Goal: Task Accomplishment & Management: Complete application form

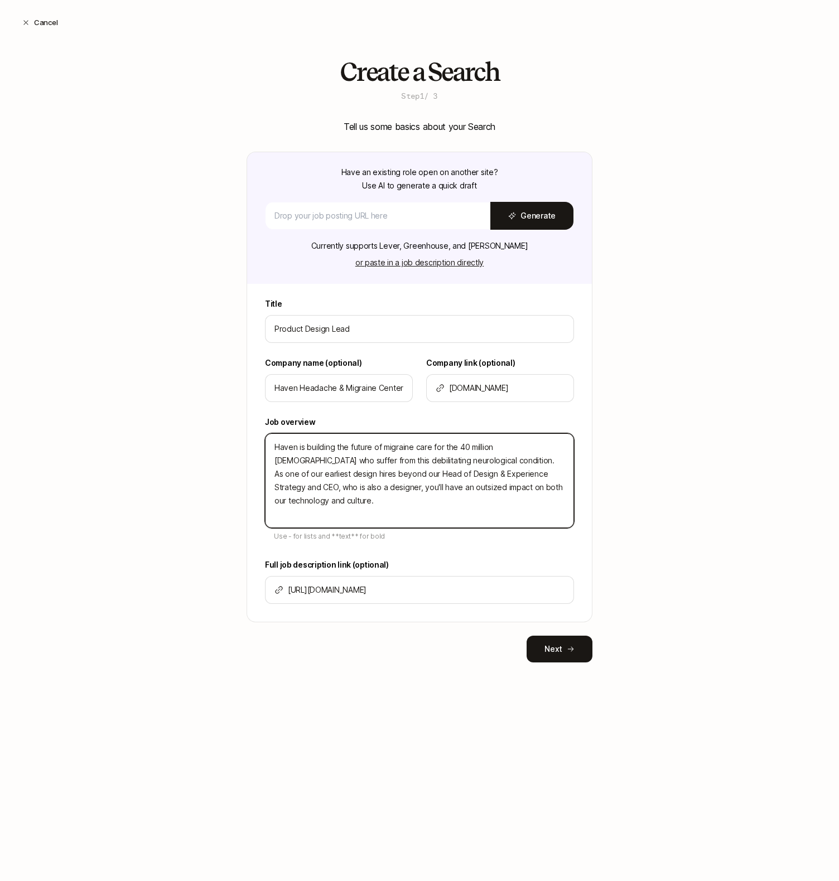
drag, startPoint x: 548, startPoint y: 492, endPoint x: 244, endPoint y: 446, distance: 307.9
click at [244, 446] on div "Create a Search Step 1 / 3 Tell us some basics about your Search Have an existi…" at bounding box center [419, 378] width 839 height 640
paste textarea "We’re looking for a lead-level designer who excels at the intersection of produ…"
type textarea "x"
type textarea "Haven is building the future of migraine care for the 40 million Americans who …"
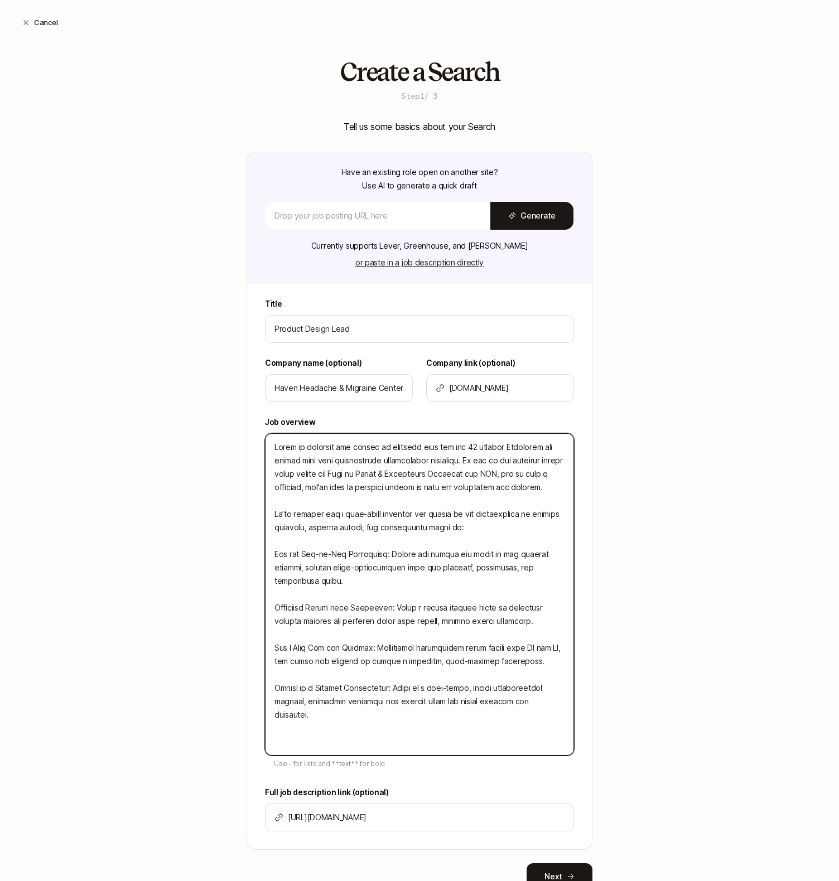
click at [272, 556] on textarea at bounding box center [419, 594] width 309 height 322
type textarea "x"
type textarea "Haven is building the future of migraine care for the 40 million Americans who …"
type textarea "x"
type textarea "Haven is building the future of migraine care for the 40 million Americans who …"
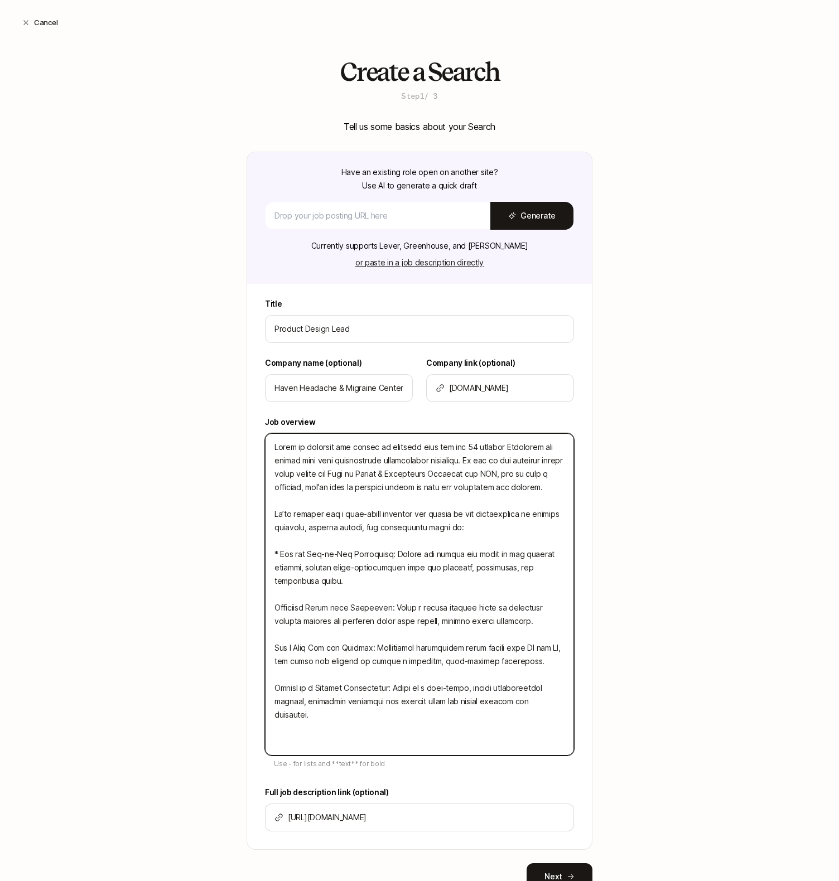
click at [275, 606] on textarea at bounding box center [419, 594] width 309 height 322
drag, startPoint x: 280, startPoint y: 555, endPoint x: 253, endPoint y: 555, distance: 27.3
click at [253, 555] on div "Title Product Design Lead Company name (optional) Haven Headache & Migraine Cen…" at bounding box center [419, 573] width 345 height 552
type textarea "x"
type textarea "Haven is building the future of migraine care for the 40 million Americans who …"
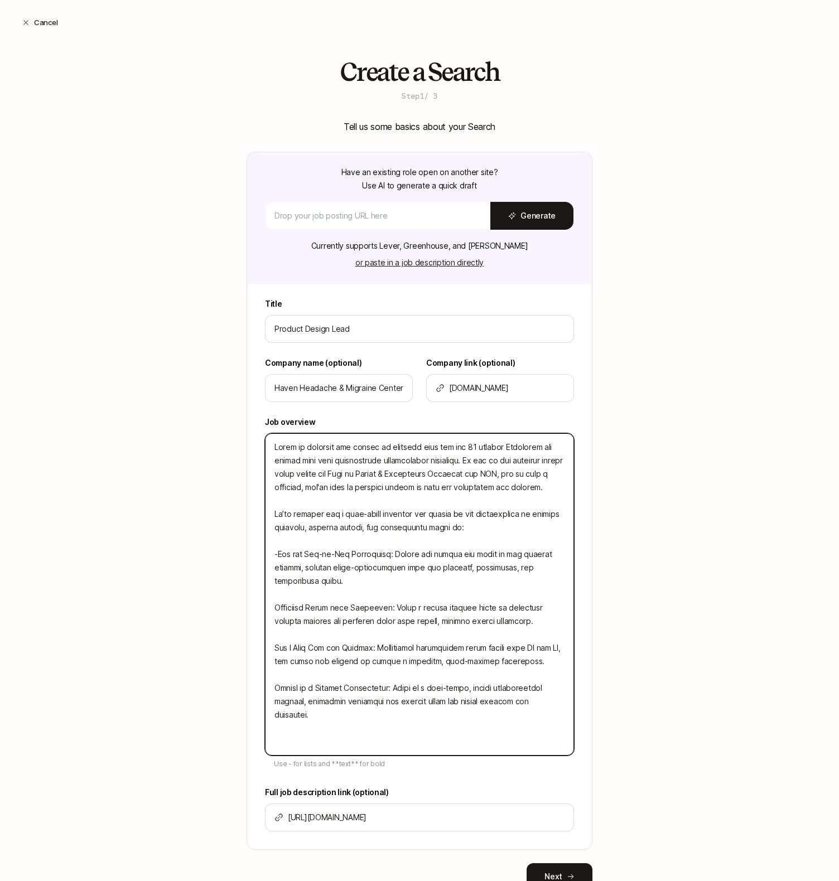
type textarea "x"
type textarea "Haven is building the future of migraine care for the 40 million Americans who …"
click at [274, 608] on textarea at bounding box center [419, 594] width 309 height 322
type textarea "x"
type textarea "Haven is building the future of migraine care for the 40 million Americans who …"
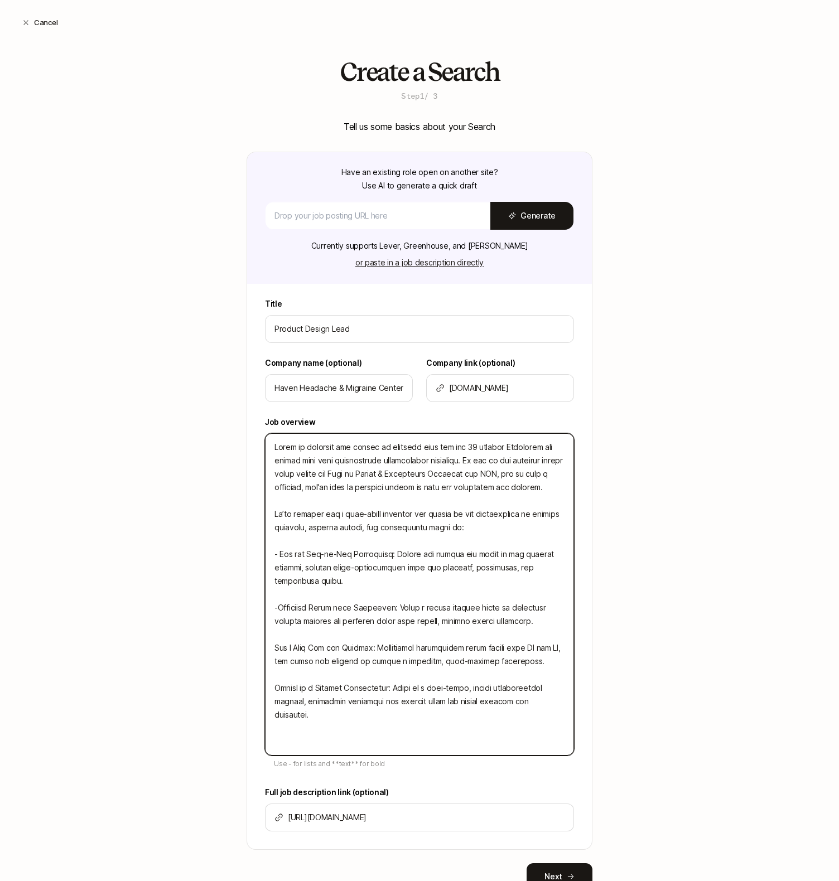
type textarea "x"
type textarea "Haven is building the future of migraine care for the 40 million Americans who …"
click at [278, 594] on textarea at bounding box center [419, 594] width 309 height 322
type textarea "x"
type textarea "Haven is building the future of migraine care for the 40 million Americans who …"
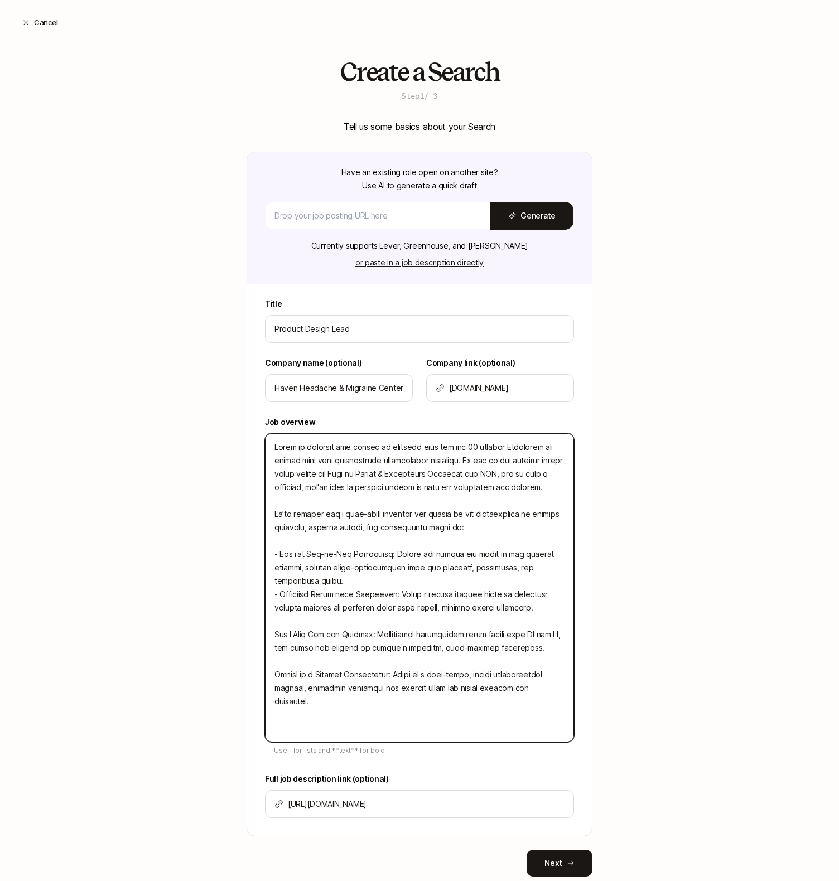
click at [274, 635] on textarea at bounding box center [419, 587] width 309 height 309
type textarea "x"
type textarea "Haven is building the future of migraine care for the 40 million Americans who …"
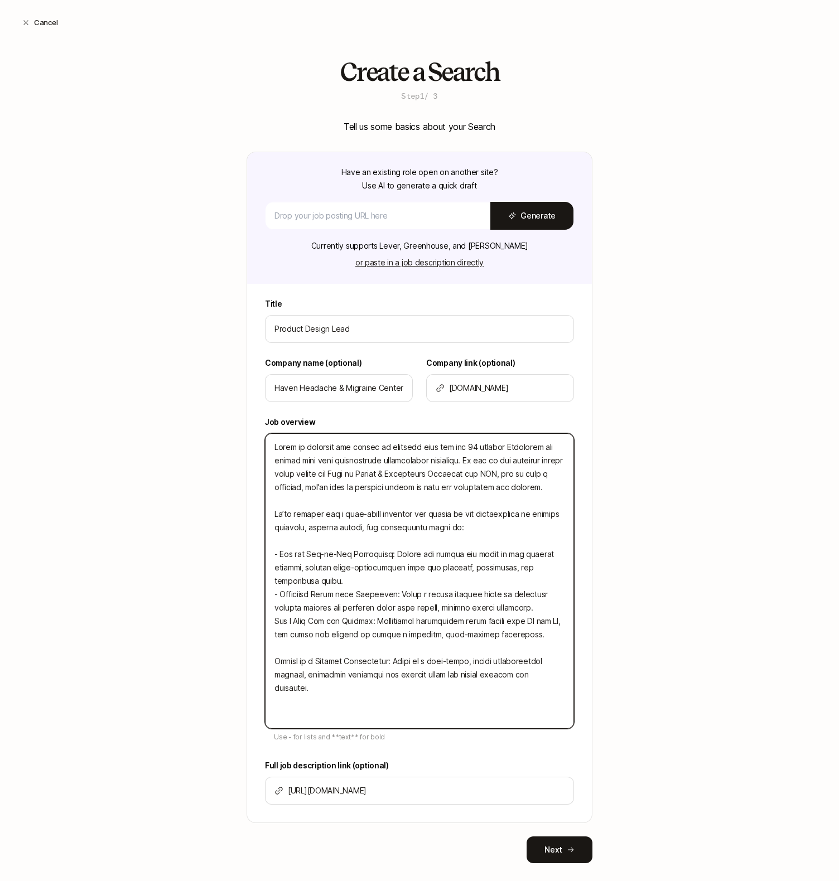
type textarea "x"
type textarea "Haven is building the future of migraine care for the 40 million Americans who …"
type textarea "x"
type textarea "Haven is building the future of migraine care for the 40 million Americans who …"
click at [276, 661] on textarea at bounding box center [419, 581] width 309 height 296
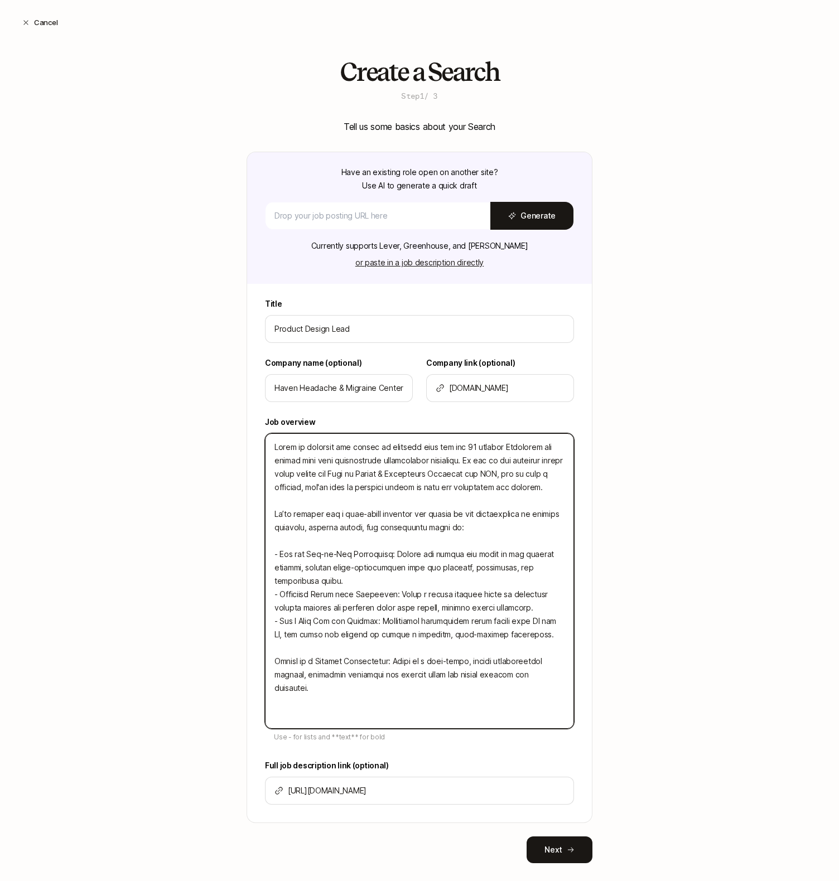
type textarea "x"
type textarea "Haven is building the future of migraine care for the 40 million Americans who …"
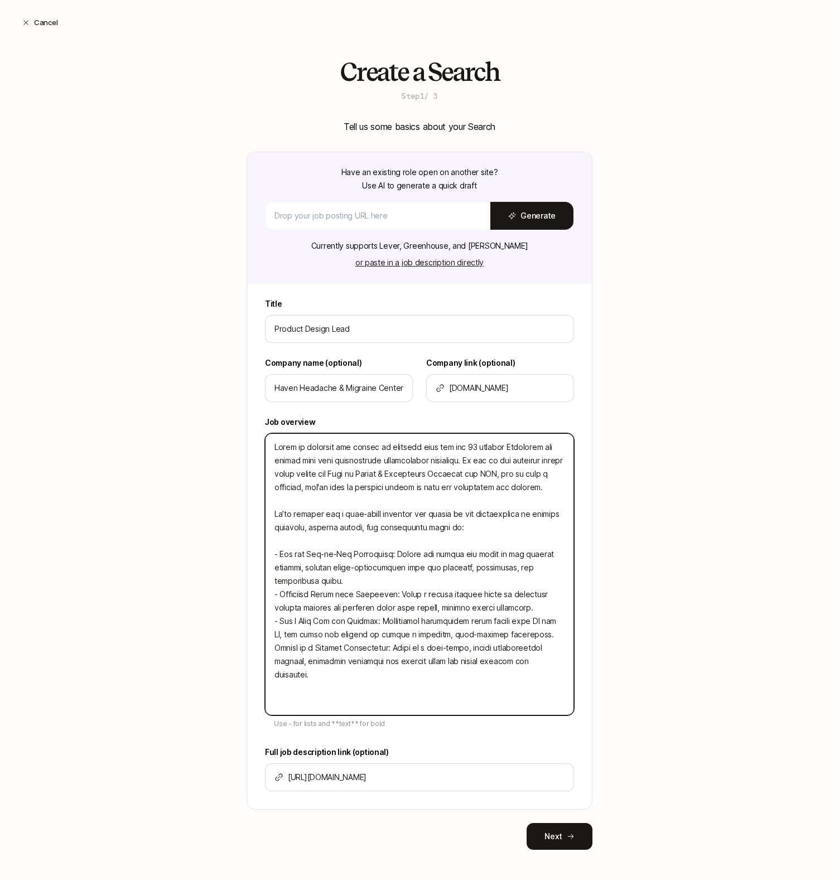
type textarea "x"
type textarea "Haven is building the future of migraine care for the 40 million Americans who …"
type textarea "x"
type textarea "Haven is building the future of migraine care for the 40 million Americans who …"
click at [282, 543] on textarea at bounding box center [419, 574] width 309 height 282
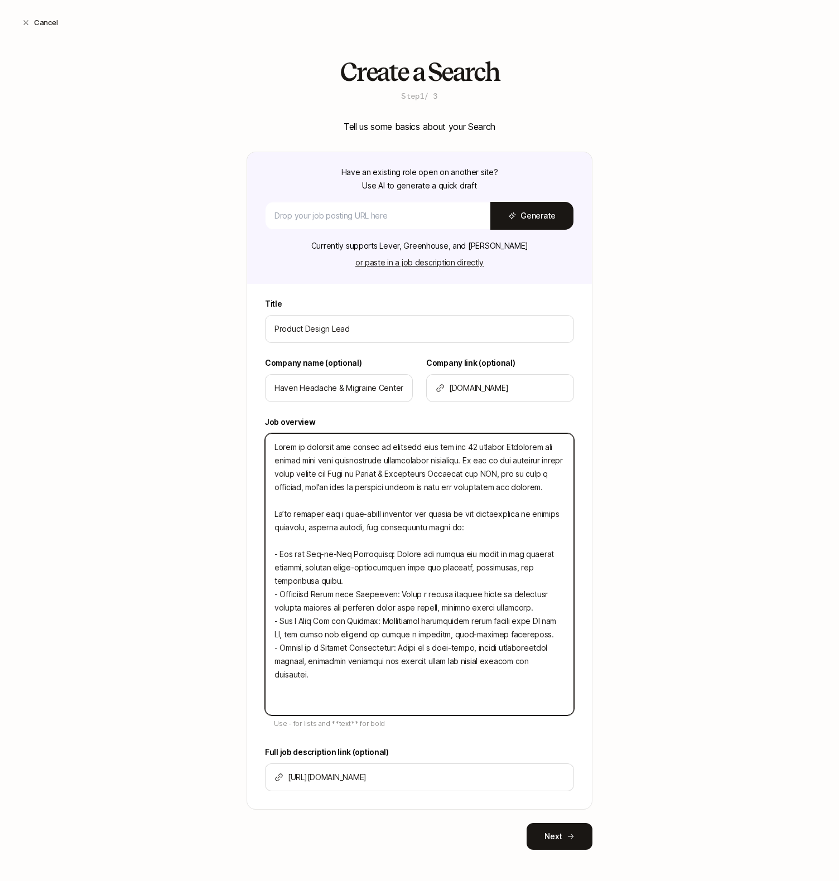
type textarea "x"
type textarea "Haven is building the future of migraine care for the 40 million Americans who …"
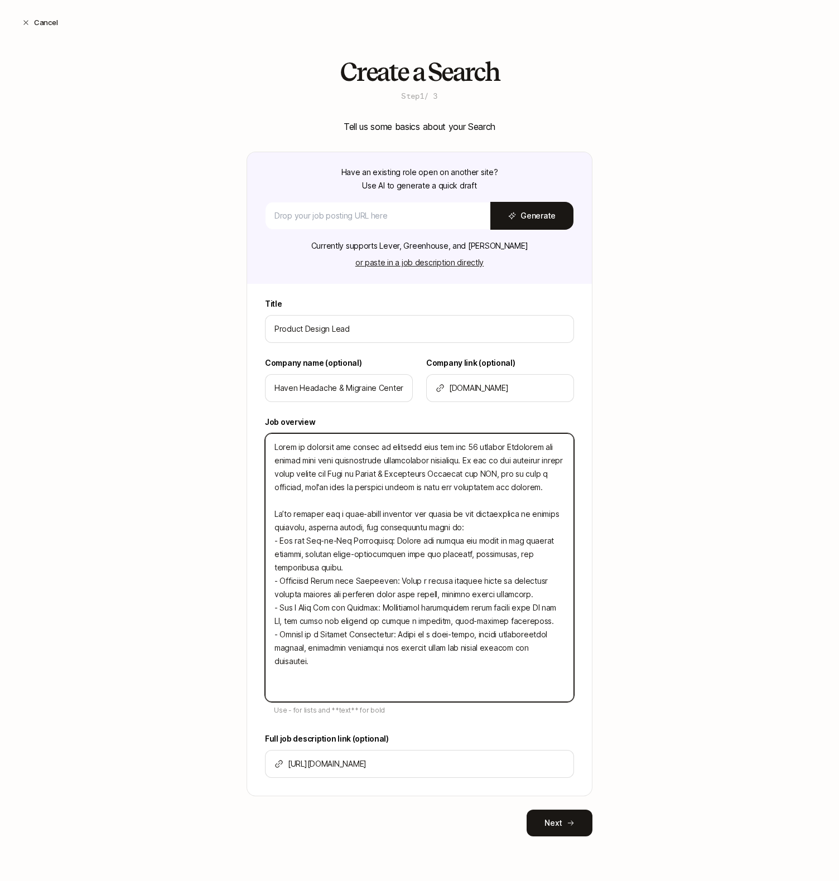
drag, startPoint x: 397, startPoint y: 542, endPoint x: 282, endPoint y: 544, distance: 114.9
click at [282, 544] on textarea at bounding box center [419, 567] width 309 height 269
click at [280, 544] on textarea at bounding box center [419, 567] width 309 height 269
type textarea "x"
type textarea "Haven is building the future of migraine care for the 40 million Americans who …"
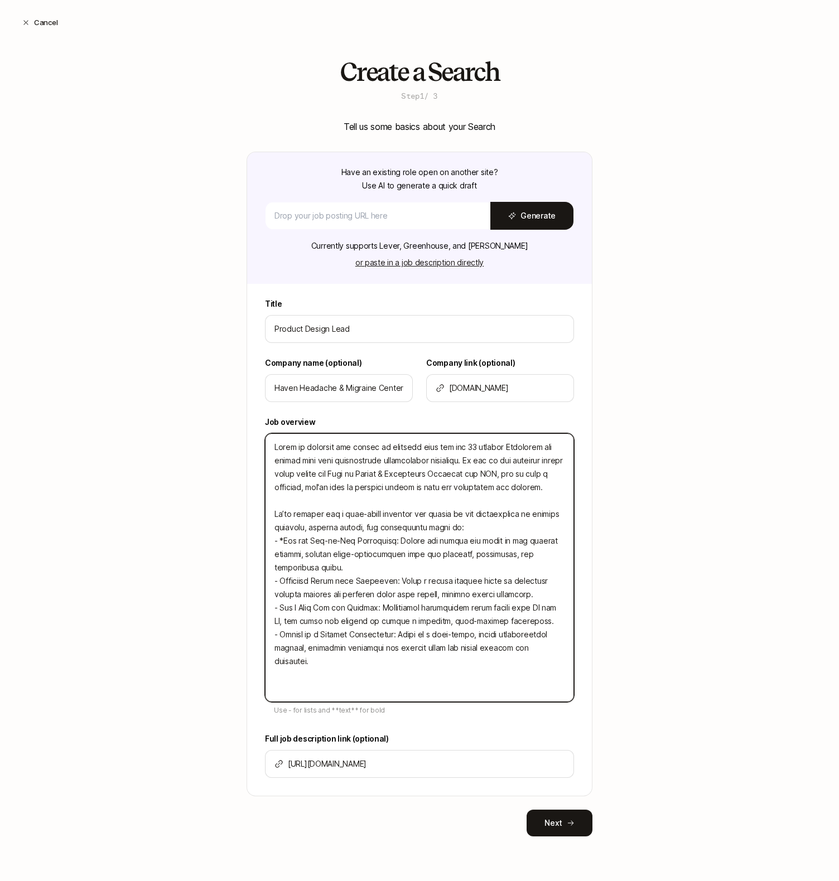
type textarea "x"
type textarea "Haven is building the future of migraine care for the 40 million Americans who …"
click at [402, 541] on textarea at bounding box center [419, 567] width 309 height 269
type textarea "x"
type textarea "Haven is building the future of migraine care for the 40 million Americans who …"
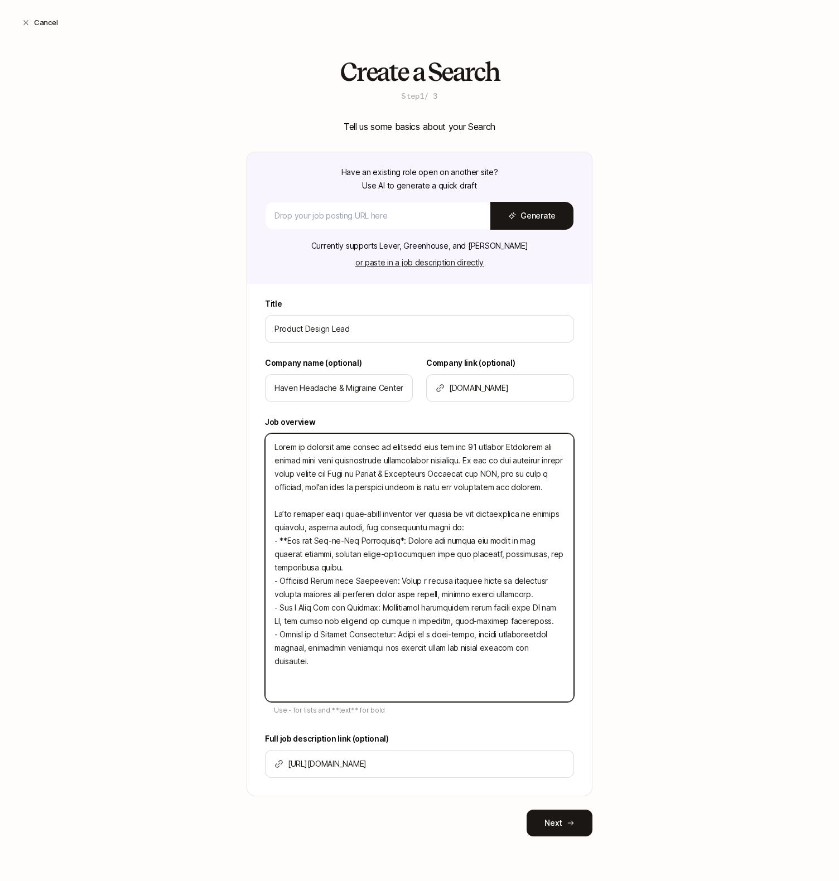
type textarea "x"
type textarea "Haven is building the future of migraine care for the 40 million Americans who …"
click at [307, 529] on textarea at bounding box center [419, 567] width 309 height 269
click at [316, 529] on textarea at bounding box center [419, 567] width 309 height 269
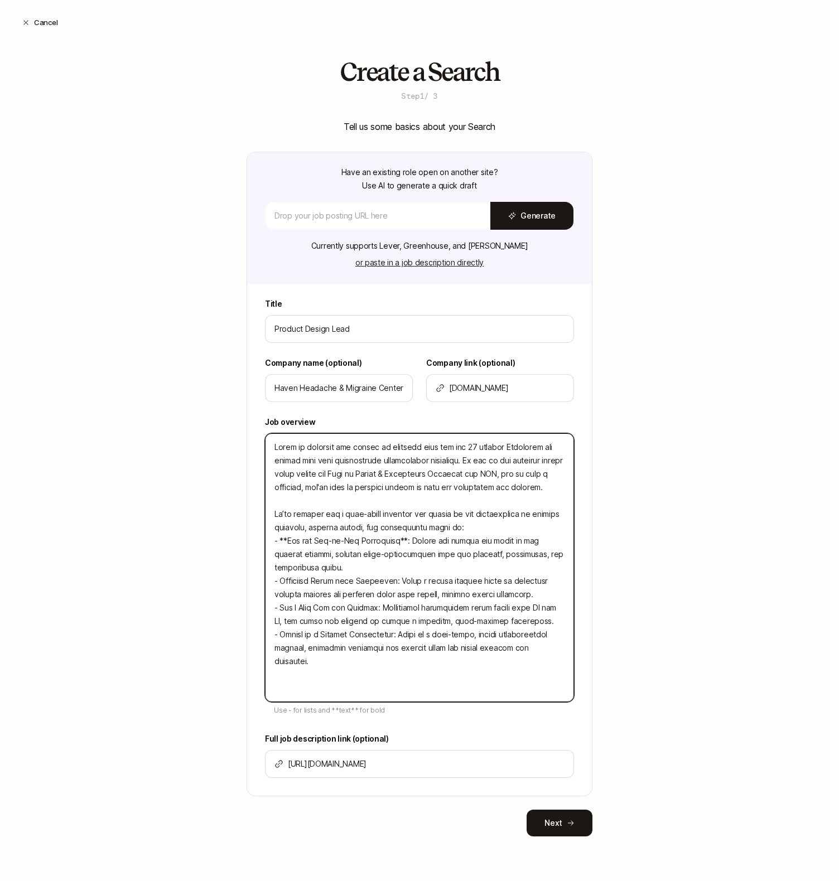
drag, startPoint x: 330, startPoint y: 584, endPoint x: 322, endPoint y: 584, distance: 7.2
click at [329, 584] on textarea at bounding box center [419, 567] width 309 height 269
click at [280, 583] on textarea at bounding box center [419, 567] width 309 height 269
type textarea "x"
type textarea "Haven is building the future of migraine care for the 40 million Americans who …"
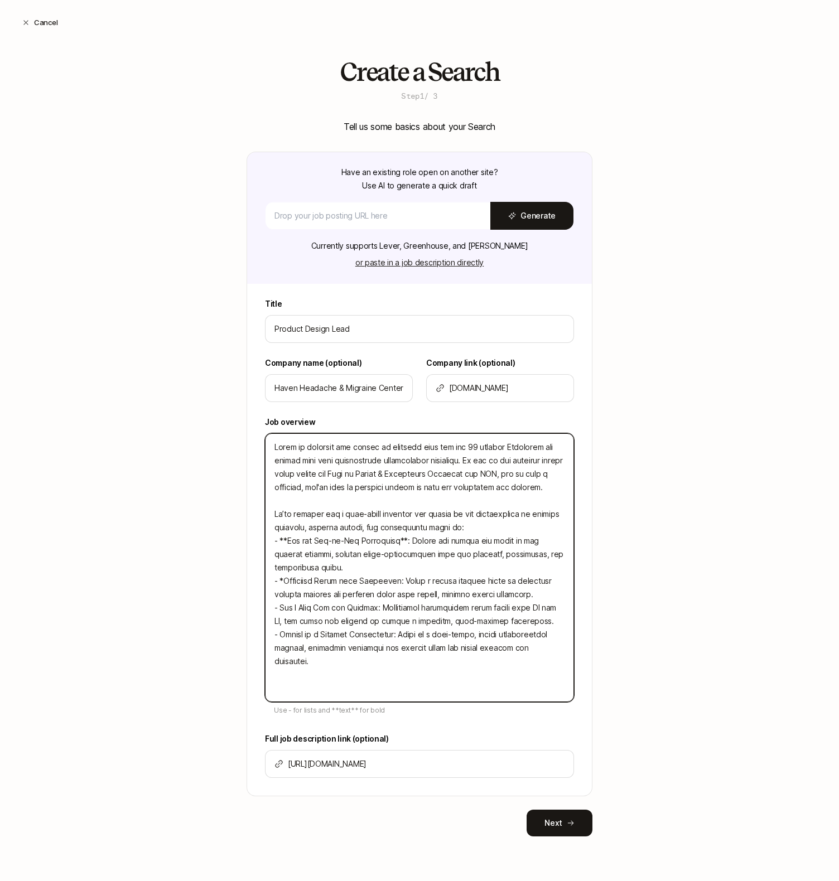
type textarea "x"
type textarea "Haven is building the future of migraine care for the 40 million Americans who …"
click at [396, 582] on textarea at bounding box center [419, 567] width 309 height 269
type textarea "x"
type textarea "Haven is building the future of migraine care for the 40 million Americans who …"
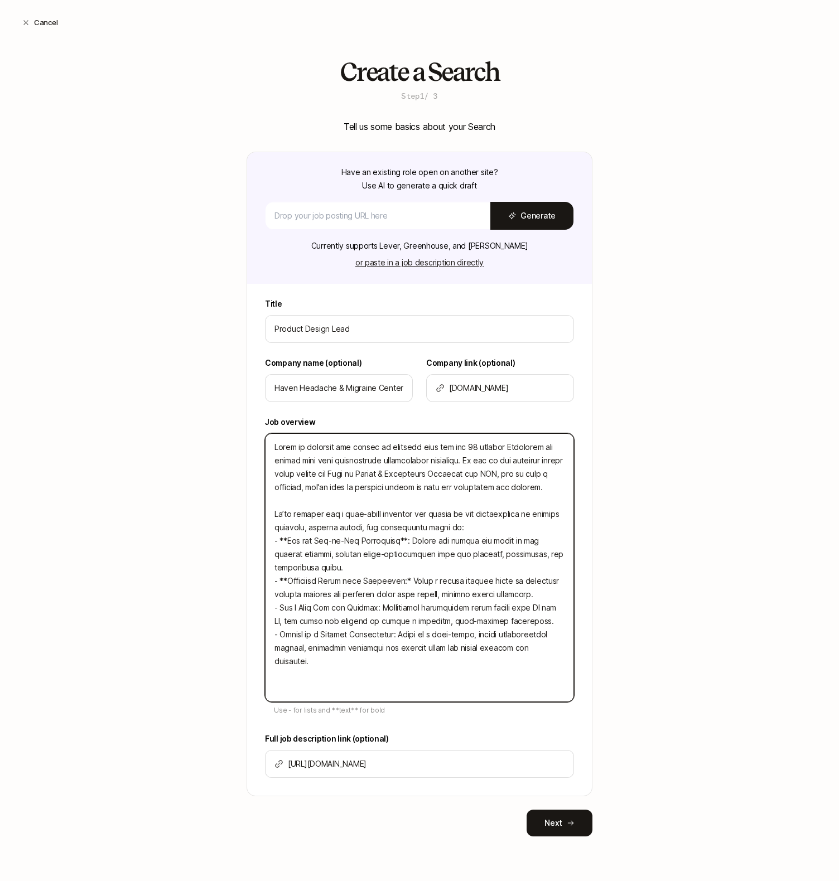
type textarea "x"
type textarea "Haven is building the future of migraine care for the 40 million Americans who …"
click at [282, 609] on textarea at bounding box center [419, 567] width 309 height 269
type textarea "x"
type textarea "Haven is building the future of migraine care for the 40 million Americans who …"
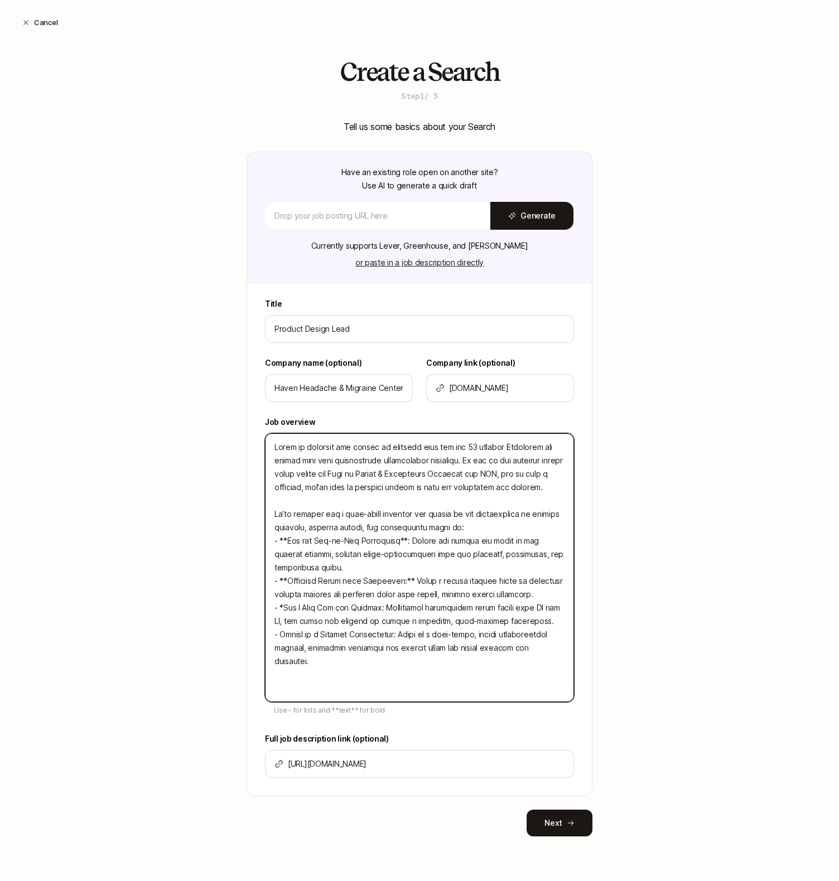
type textarea "x"
type textarea "Haven is building the future of migraine care for the 40 million Americans who …"
click at [378, 607] on textarea at bounding box center [419, 567] width 309 height 269
type textarea "x"
type textarea "Haven is building the future of migraine care for the 40 million Americans who …"
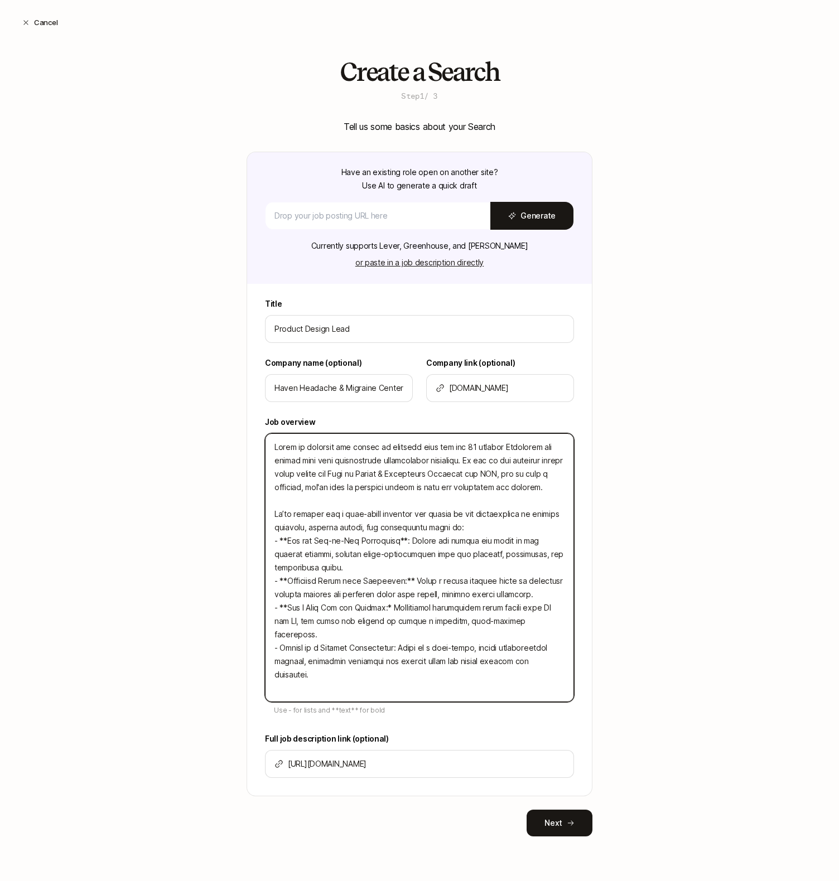
type textarea "x"
type textarea "Haven is building the future of migraine care for the 40 million Americans who …"
click at [280, 636] on textarea at bounding box center [419, 567] width 309 height 269
type textarea "x"
type textarea "Haven is building the future of migraine care for the 40 million Americans who …"
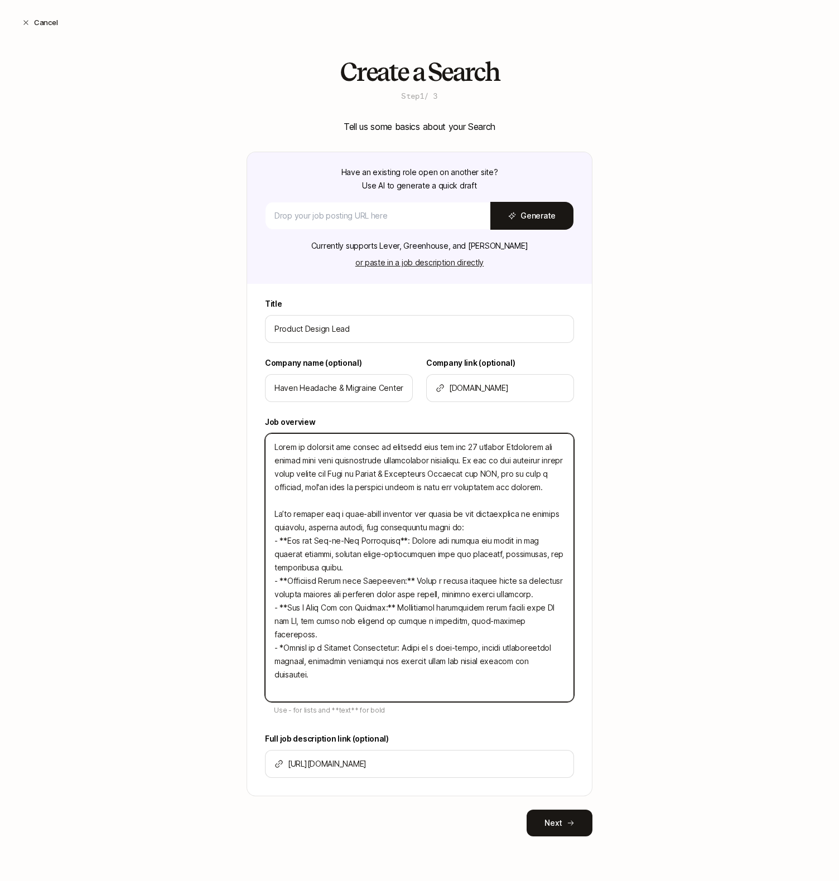
type textarea "x"
type textarea "Haven is building the future of migraine care for the 40 million Americans who …"
click at [401, 636] on textarea at bounding box center [419, 567] width 309 height 269
type textarea "x"
type textarea "Haven is building the future of migraine care for the 40 million Americans who …"
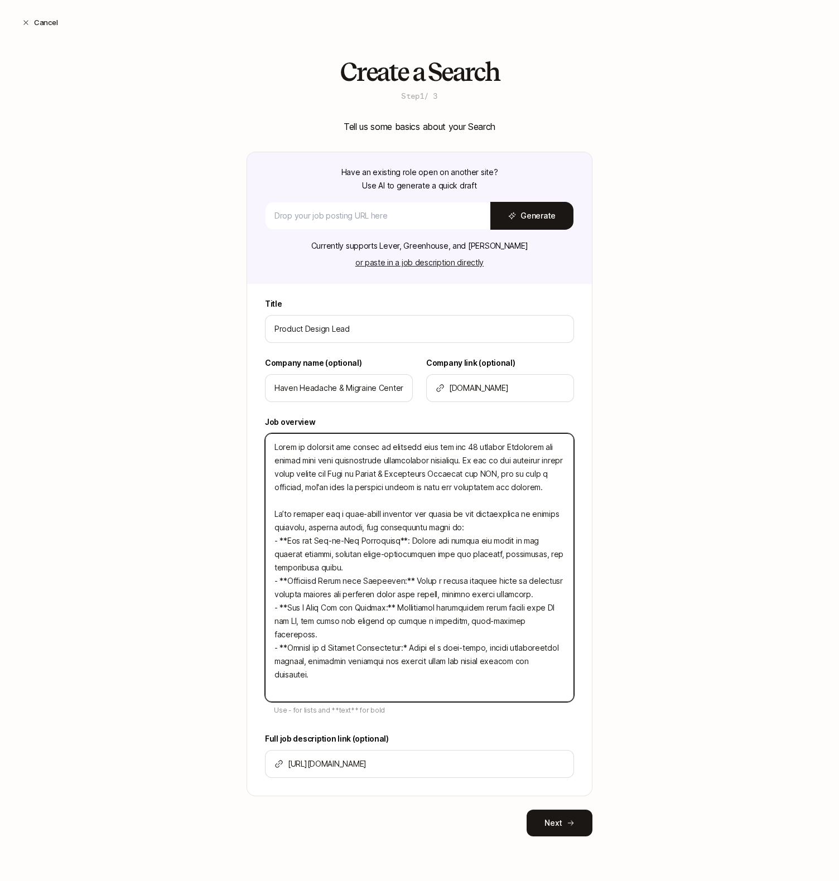
type textarea "x"
drag, startPoint x: 340, startPoint y: 663, endPoint x: 239, endPoint y: 444, distance: 241.0
click at [239, 444] on div "Create a Search Step 1 / 3 Tell us some basics about your Search Have an existi…" at bounding box center [419, 465] width 839 height 814
type textarea "Haven is building the future of migraine care for the 40 million Americans who …"
click at [467, 525] on textarea at bounding box center [419, 567] width 309 height 269
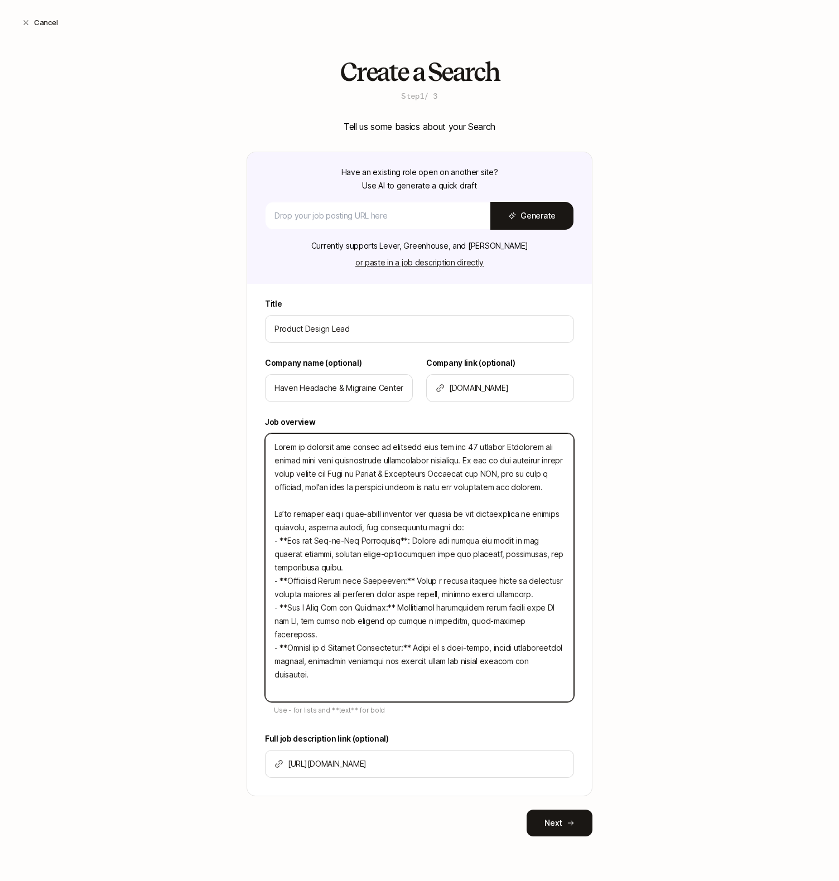
drag, startPoint x: 455, startPoint y: 528, endPoint x: 265, endPoint y: 446, distance: 206.8
click at [265, 446] on textarea at bounding box center [419, 567] width 309 height 269
paste textarea "We’re looking for an Product Design Lead who excels at the intersection of prod…"
type textarea "x"
type textarea "Haven is building the future of migraine care for the 40 million Americans who …"
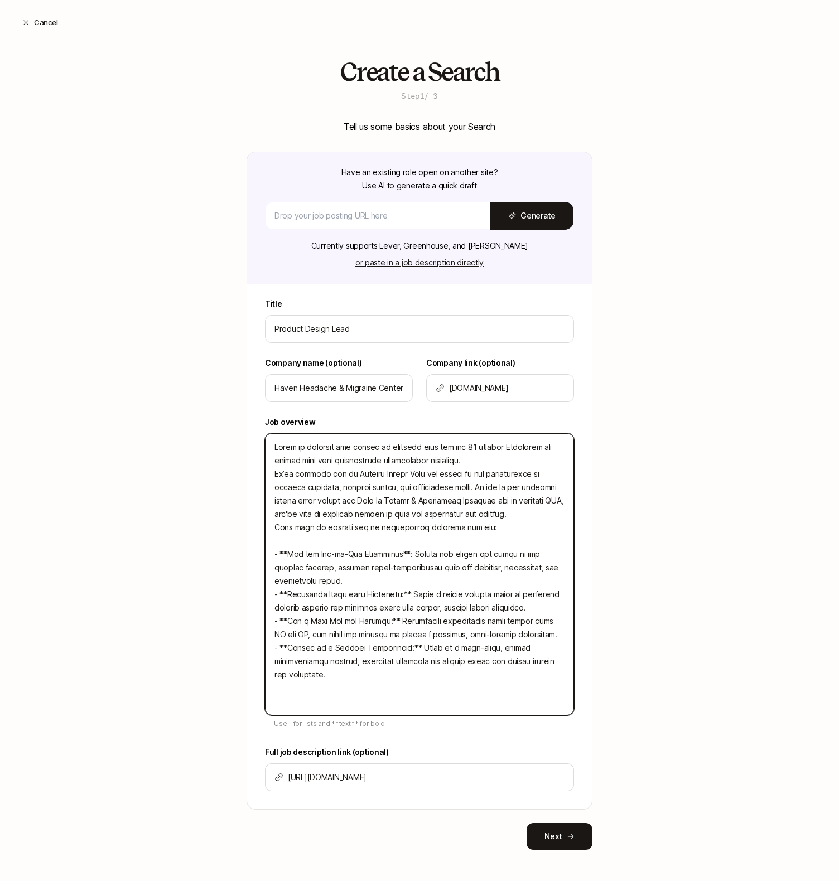
click at [274, 477] on textarea at bounding box center [419, 574] width 309 height 282
type textarea "x"
type textarea "Haven is building the future of migraine care for the 40 million Americans who …"
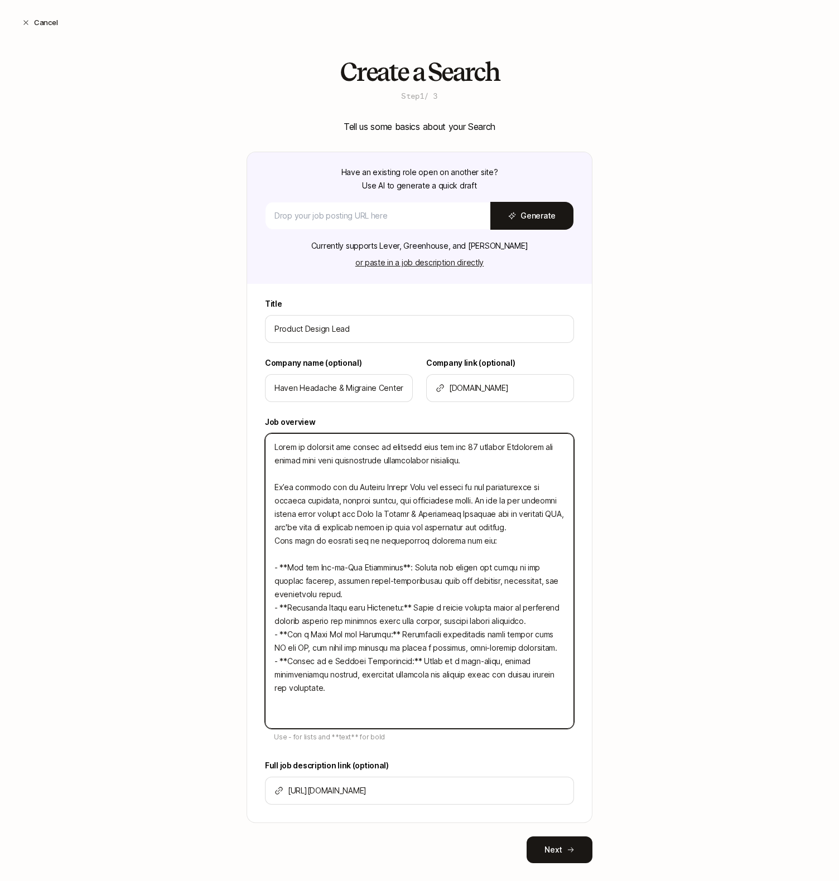
click at [270, 540] on textarea at bounding box center [419, 581] width 309 height 296
type textarea "x"
type textarea "Haven is building the future of migraine care for the 40 million Americans who …"
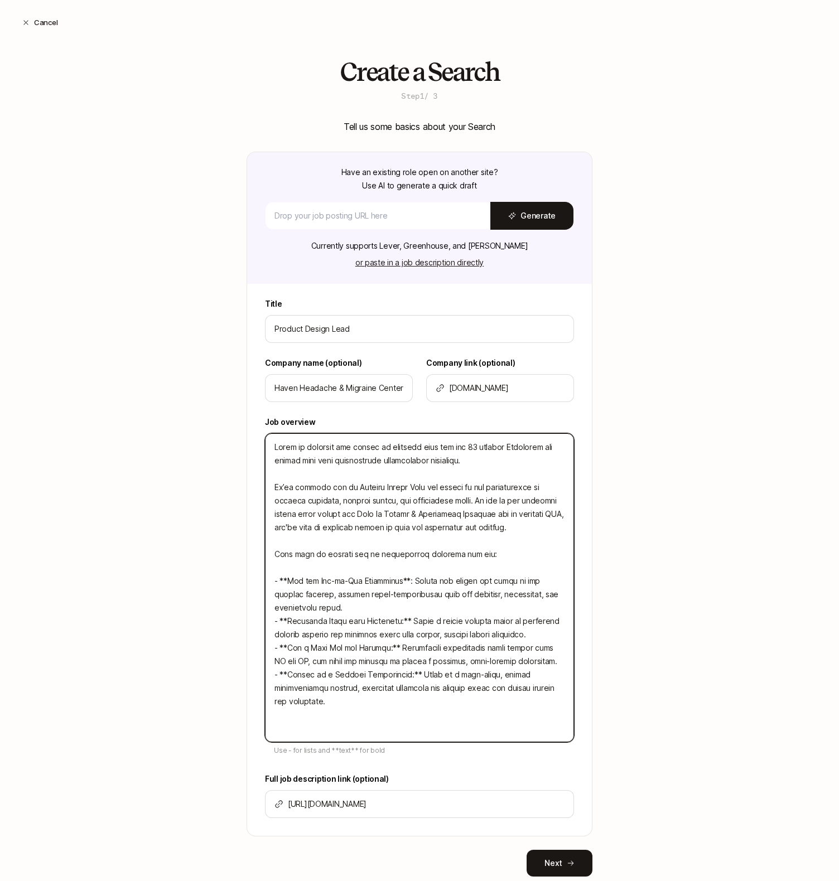
type textarea "x"
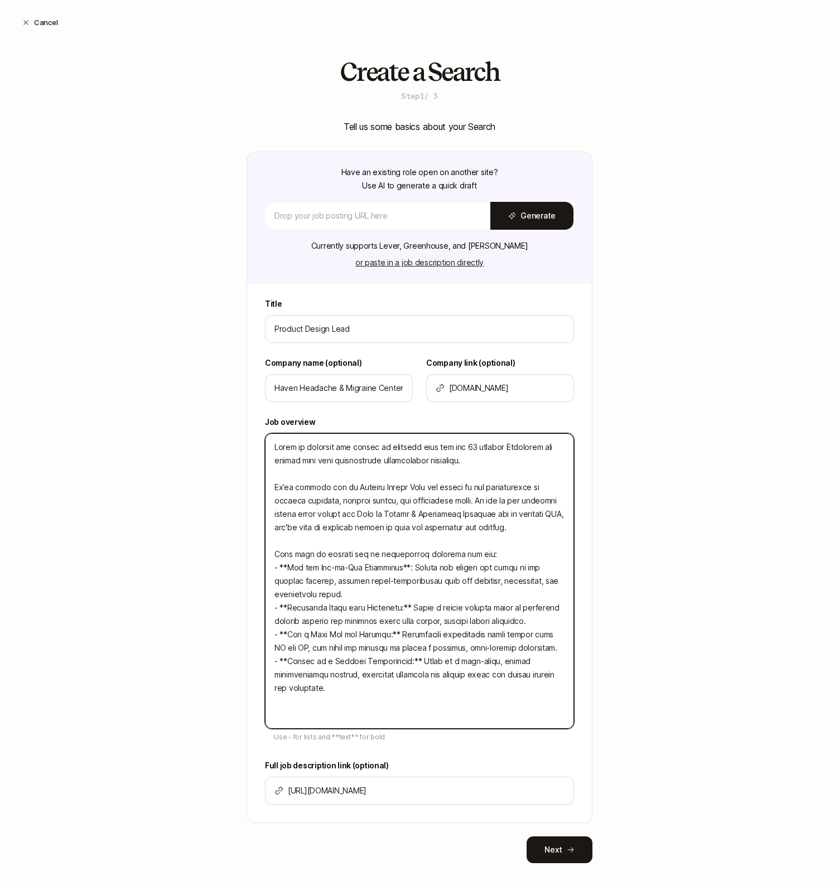
scroll to position [18, 0]
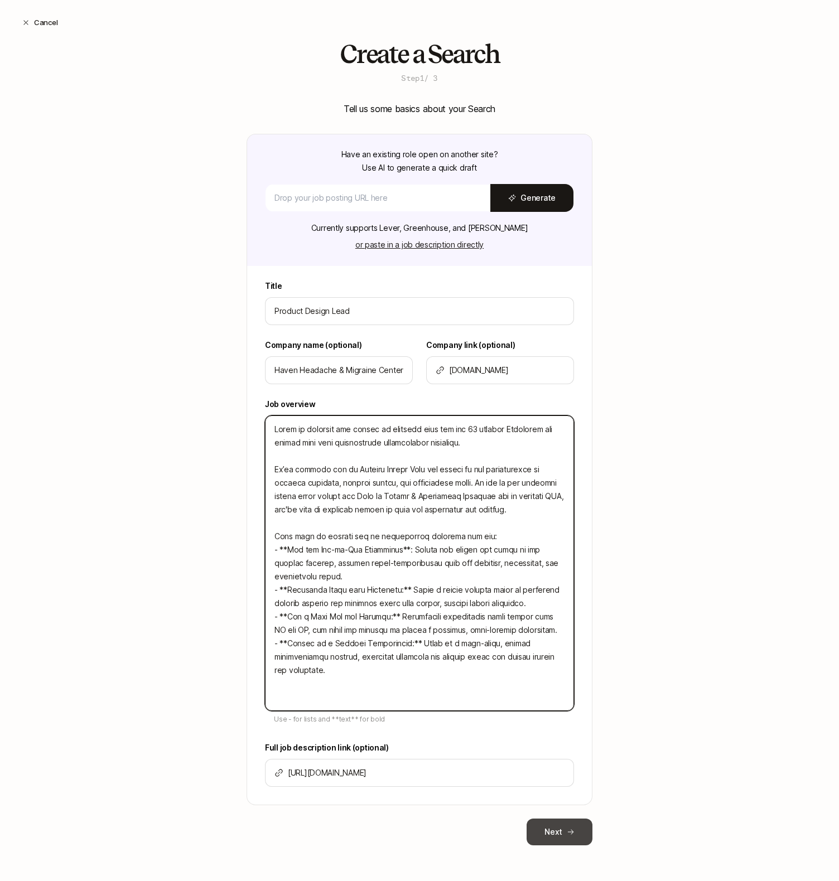
type textarea "Haven is building the future of migraine care for the 40 million Americans who …"
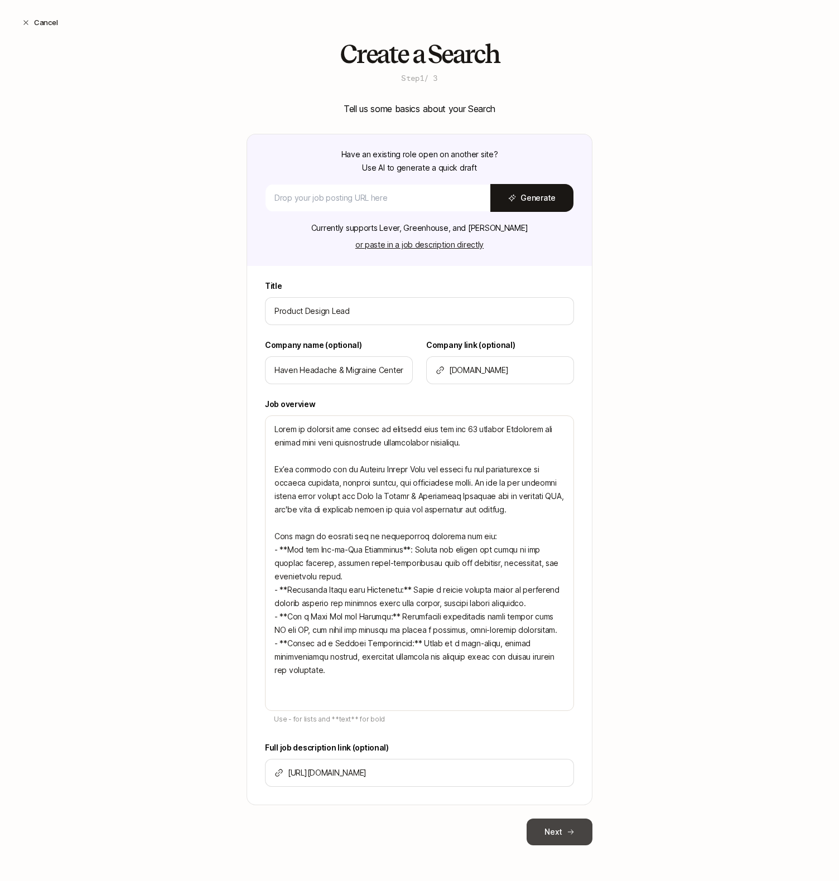
click at [553, 834] on button "Next" at bounding box center [559, 832] width 66 height 27
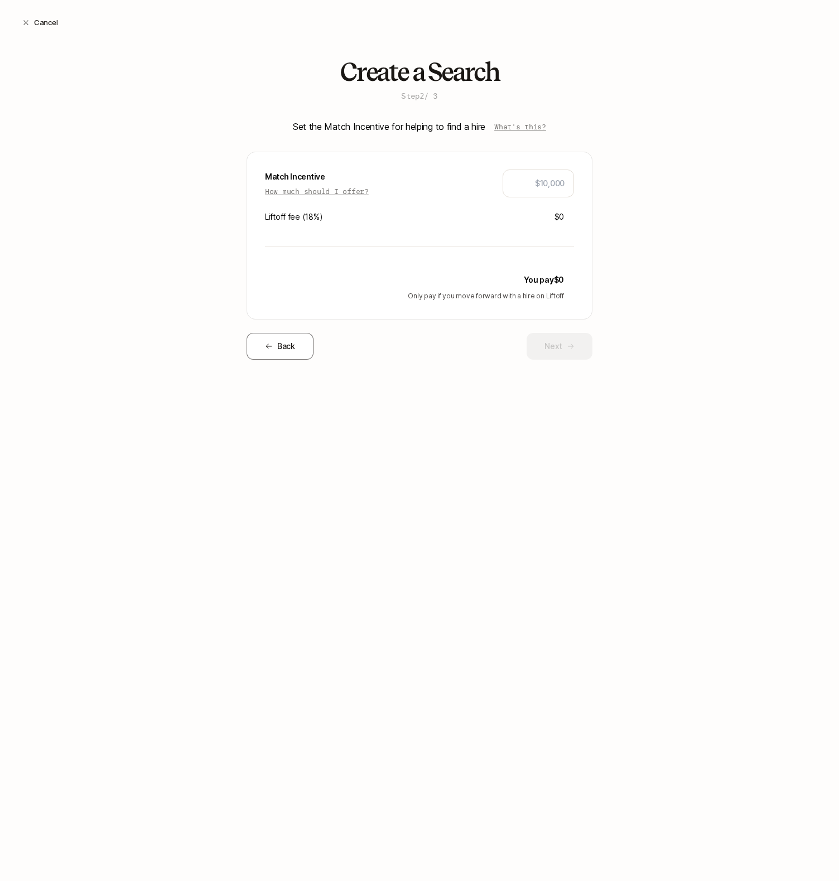
scroll to position [0, 0]
type input "$5,000"
click at [560, 349] on button "Next" at bounding box center [559, 346] width 66 height 27
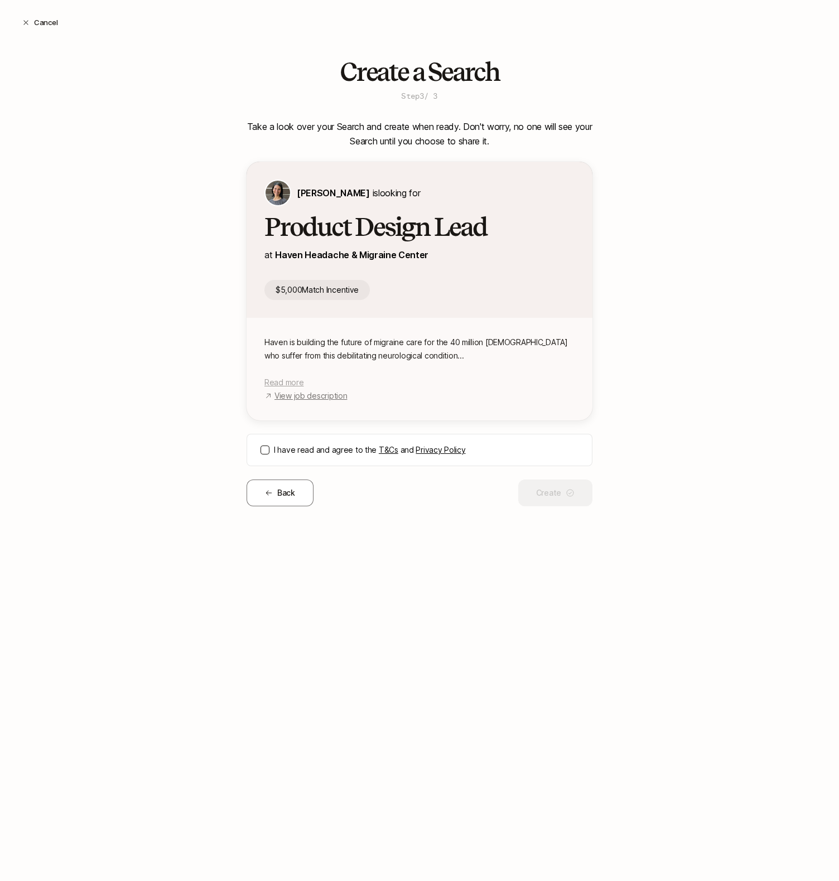
click at [275, 383] on span "Read more" at bounding box center [283, 382] width 39 height 9
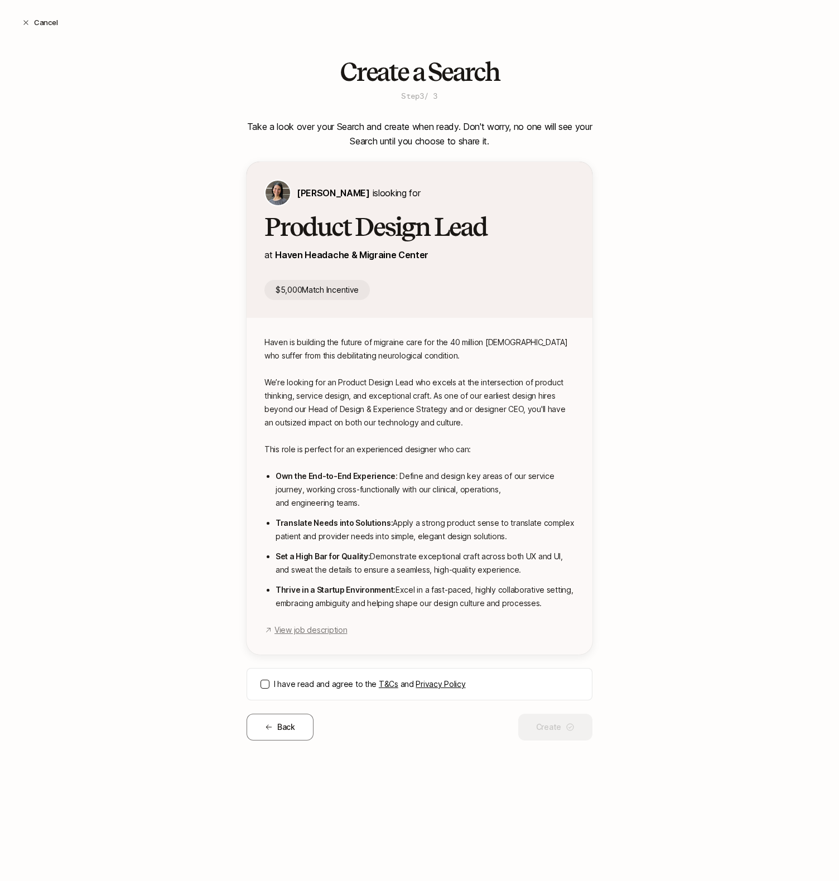
click at [263, 685] on button "I have read and agree to the T&Cs and Privacy Policy" at bounding box center [264, 684] width 9 height 9
click at [551, 732] on button "Create" at bounding box center [555, 727] width 74 height 27
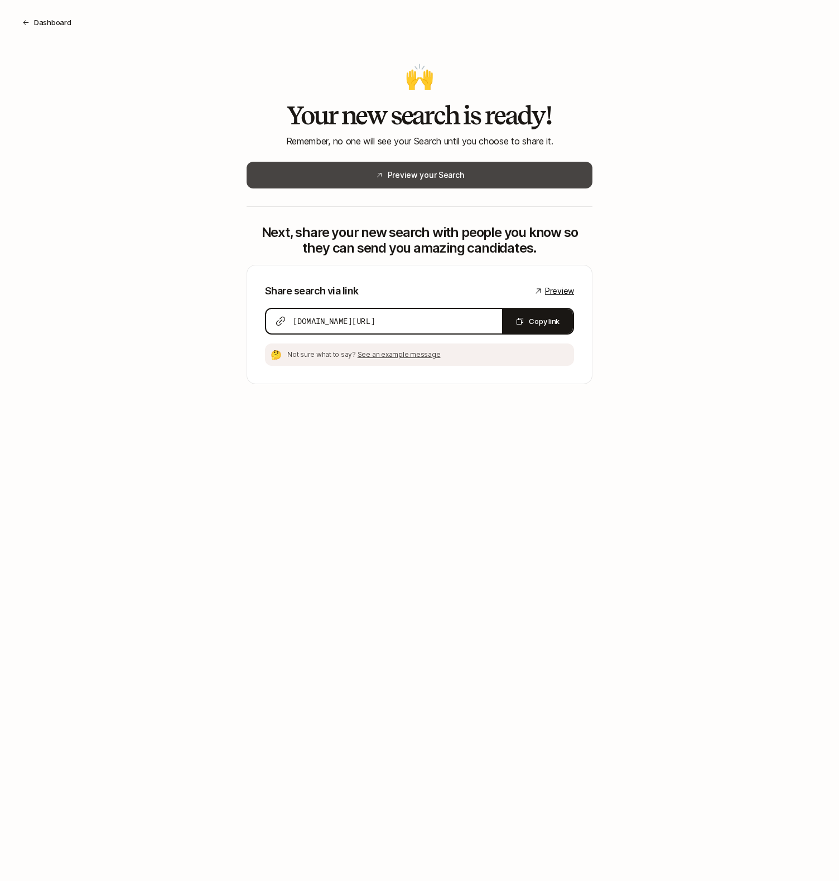
click at [476, 177] on button "Preview your Search" at bounding box center [419, 175] width 346 height 27
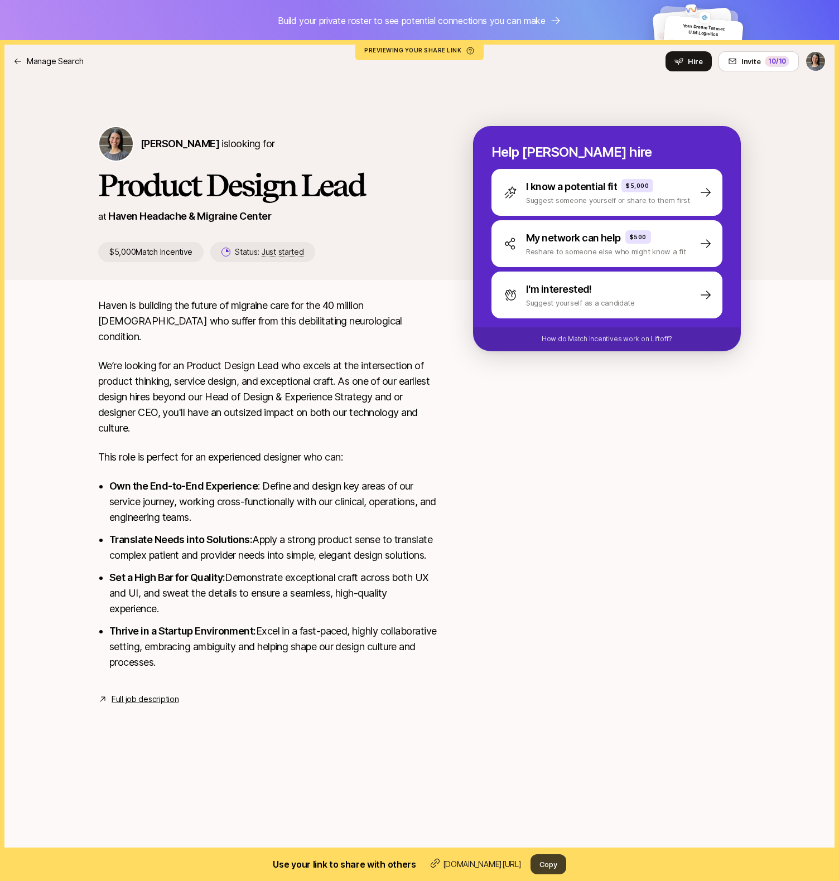
click at [549, 867] on button "Copy" at bounding box center [548, 864] width 36 height 20
